Goal: Task Accomplishment & Management: Use online tool/utility

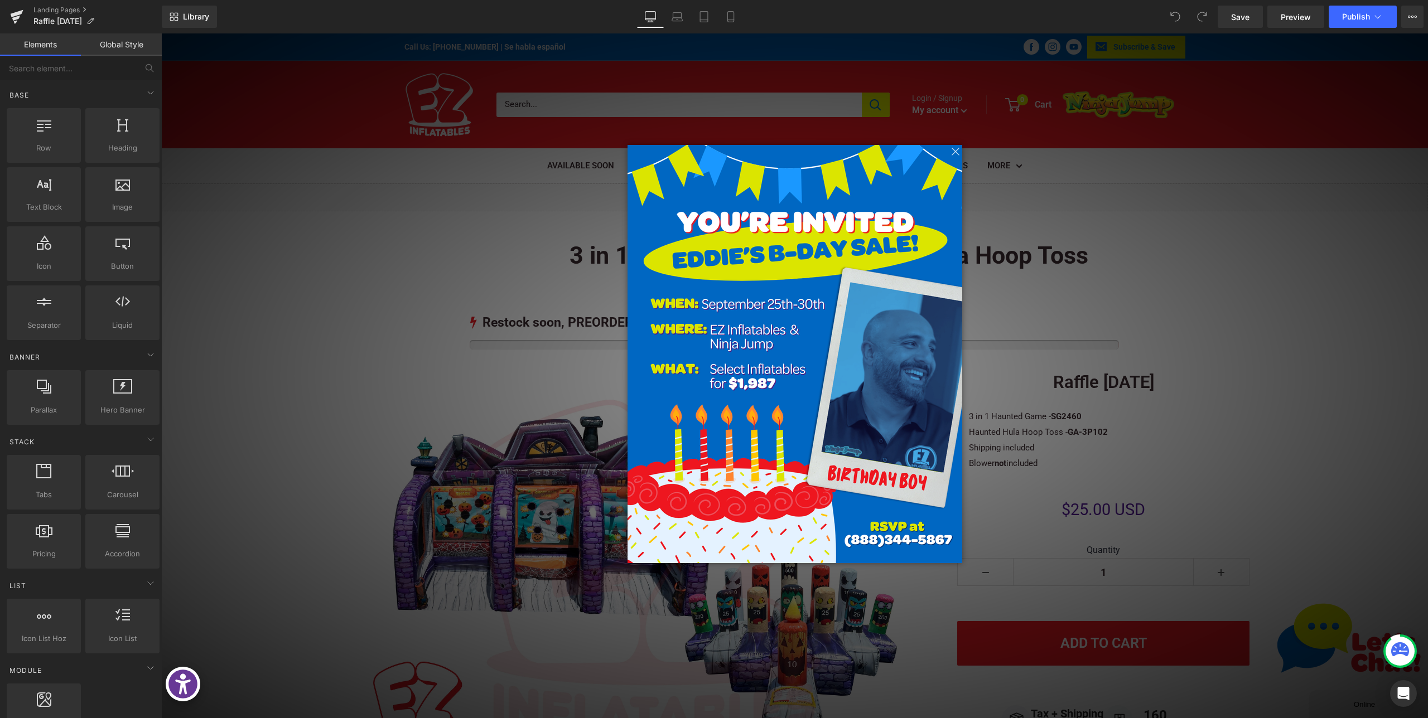
click at [953, 150] on span at bounding box center [955, 152] width 14 height 14
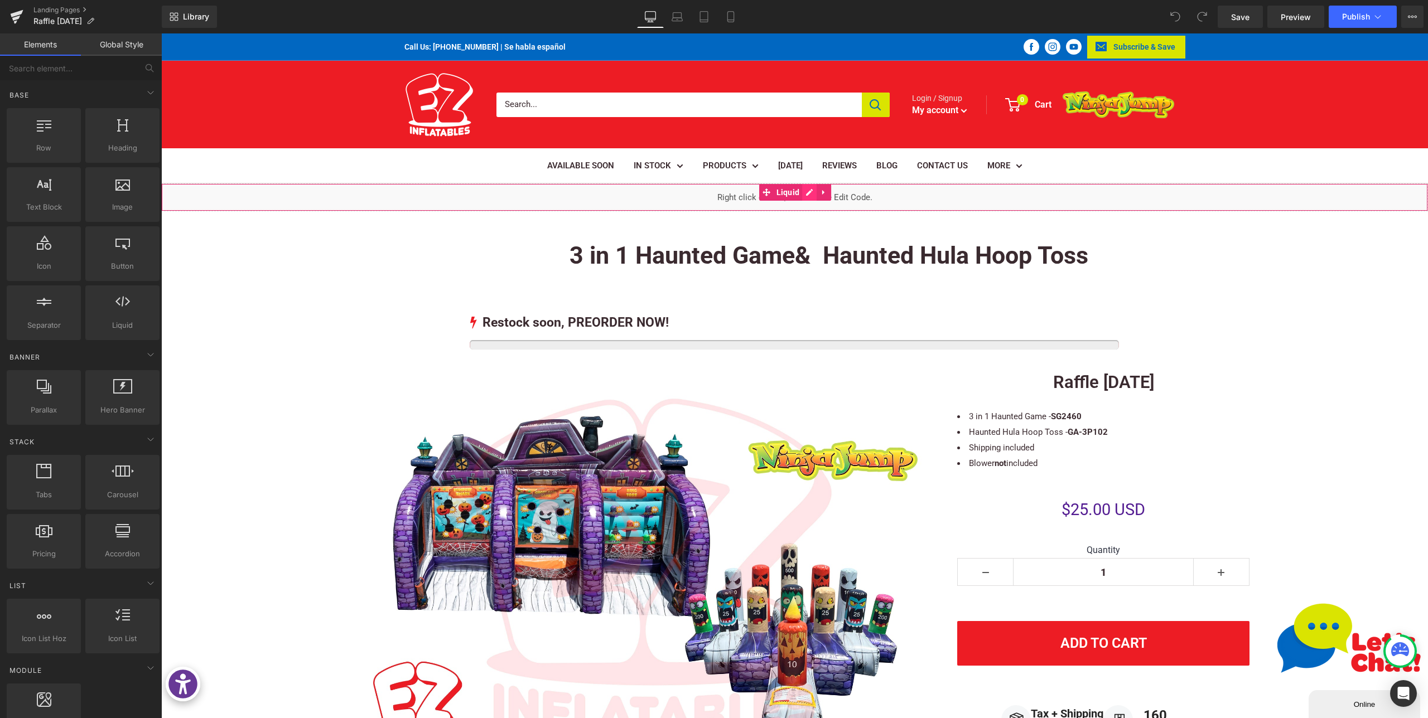
click at [805, 192] on div "Liquid" at bounding box center [794, 197] width 1266 height 28
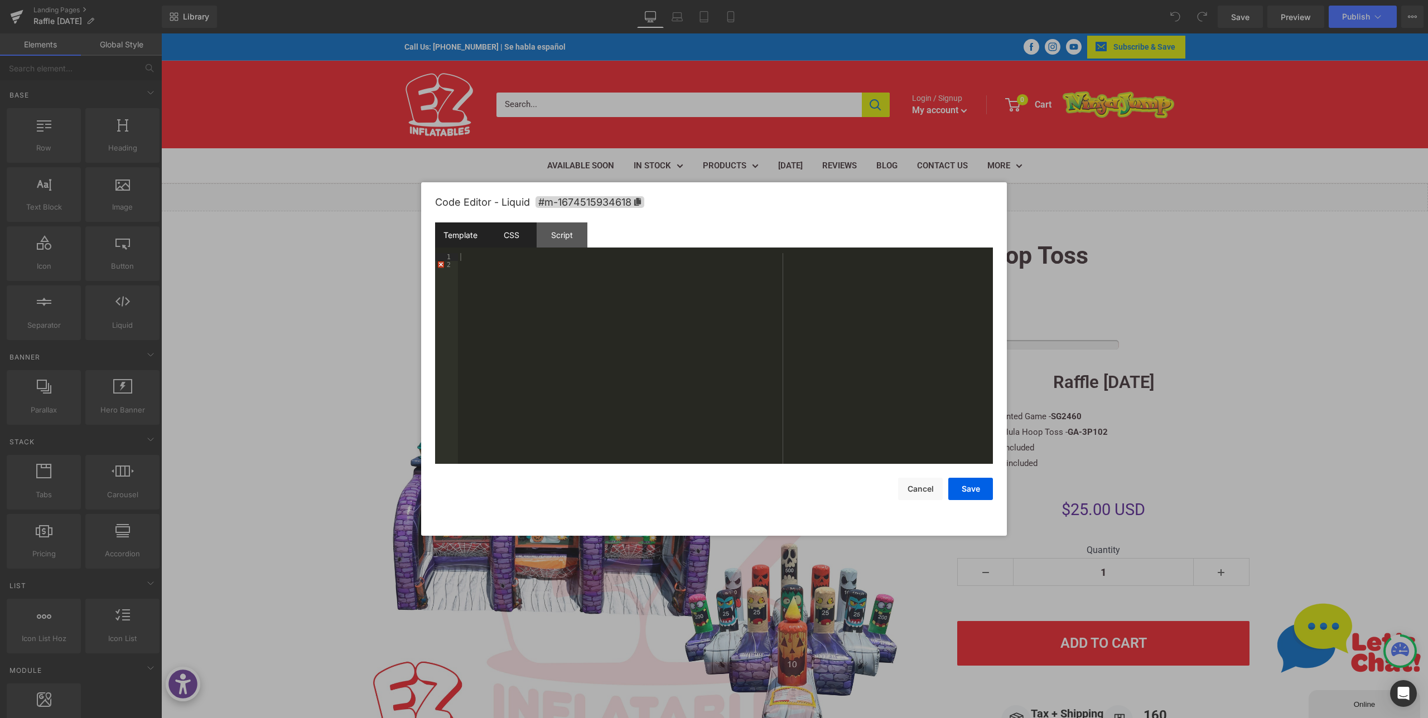
click at [515, 238] on div "CSS" at bounding box center [511, 235] width 51 height 25
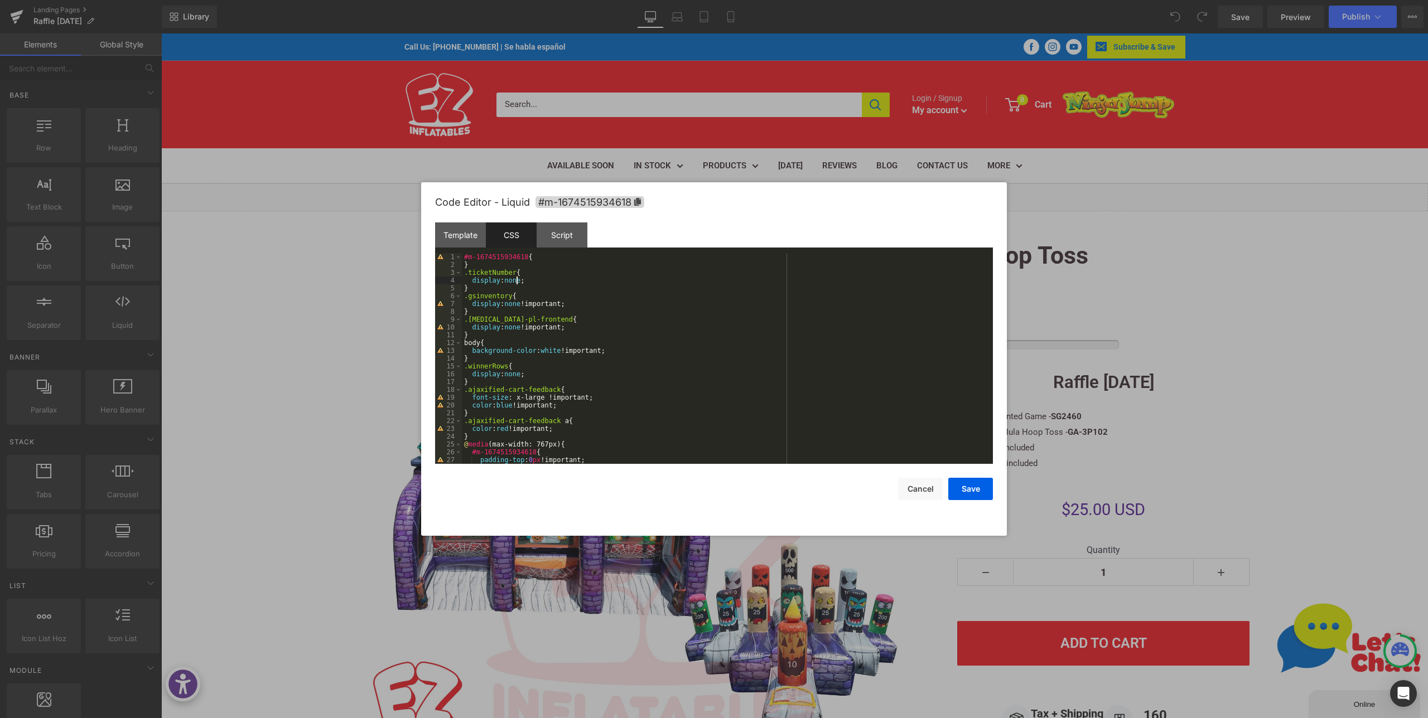
click at [518, 278] on div "#m-1674515934618 { } .ticketNumber { display : none ; } .gsinventory { display …" at bounding box center [725, 366] width 526 height 226
drag, startPoint x: 516, startPoint y: 272, endPoint x: 531, endPoint y: 292, distance: 24.8
click at [516, 272] on div "#m-1674515934618 { } .ticketNumber { display : none ; } .gsinventory { display …" at bounding box center [725, 366] width 526 height 226
click at [971, 492] on button "Save" at bounding box center [970, 489] width 45 height 22
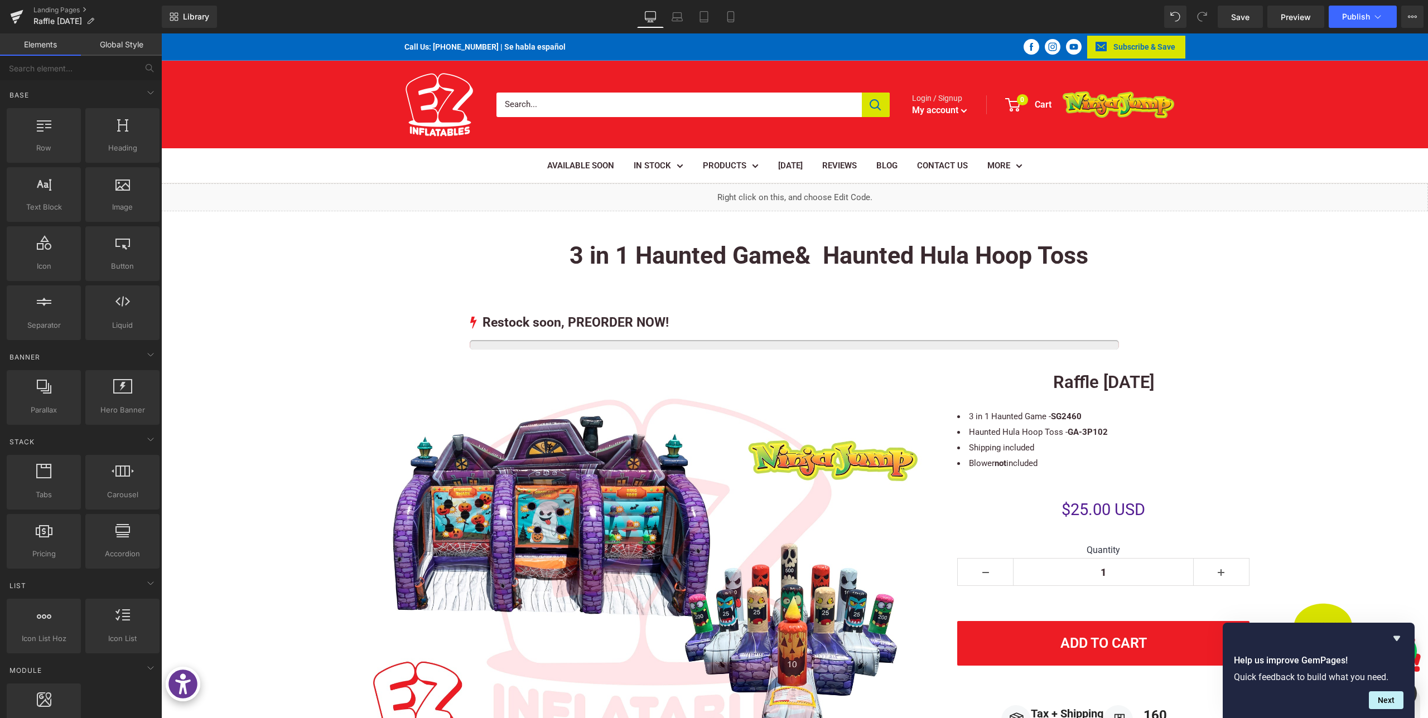
click at [1396, 640] on icon "Hide survey" at bounding box center [1396, 638] width 7 height 5
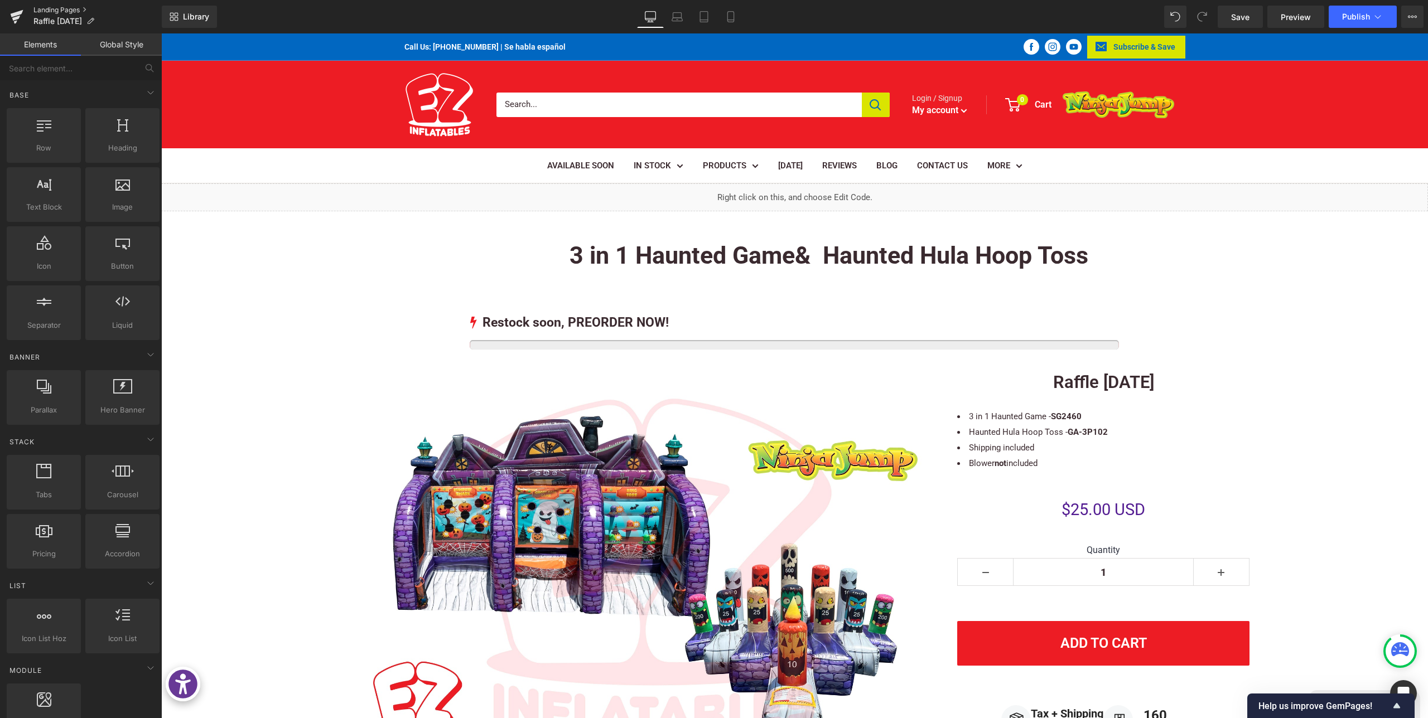
click at [60, 6] on link "Landing Pages" at bounding box center [97, 10] width 128 height 9
